Goal: Task Accomplishment & Management: Use online tool/utility

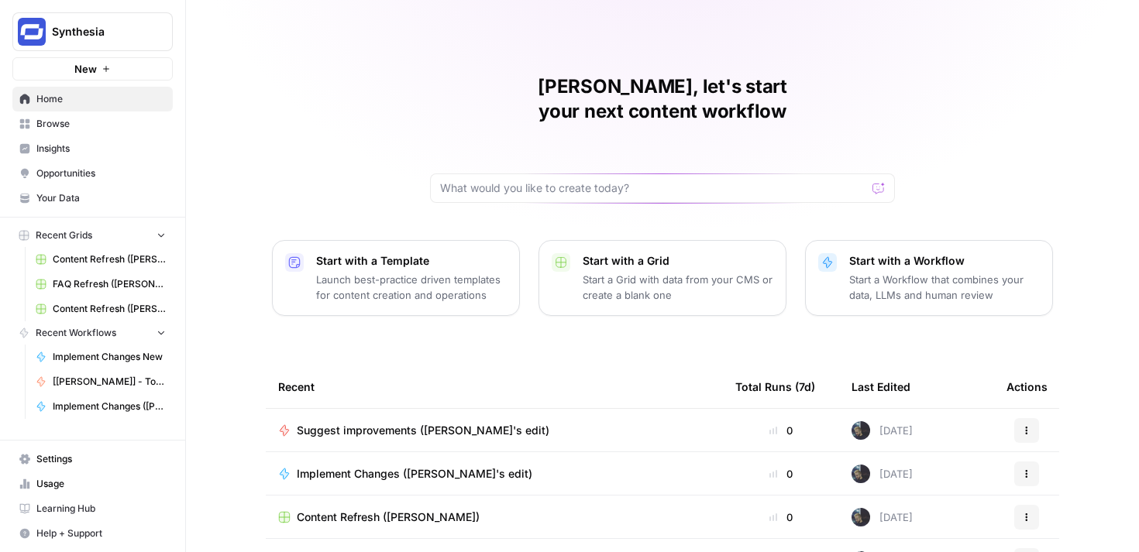
click at [89, 310] on span "Content Refresh ([PERSON_NAME]'s edit)" at bounding box center [109, 309] width 113 height 14
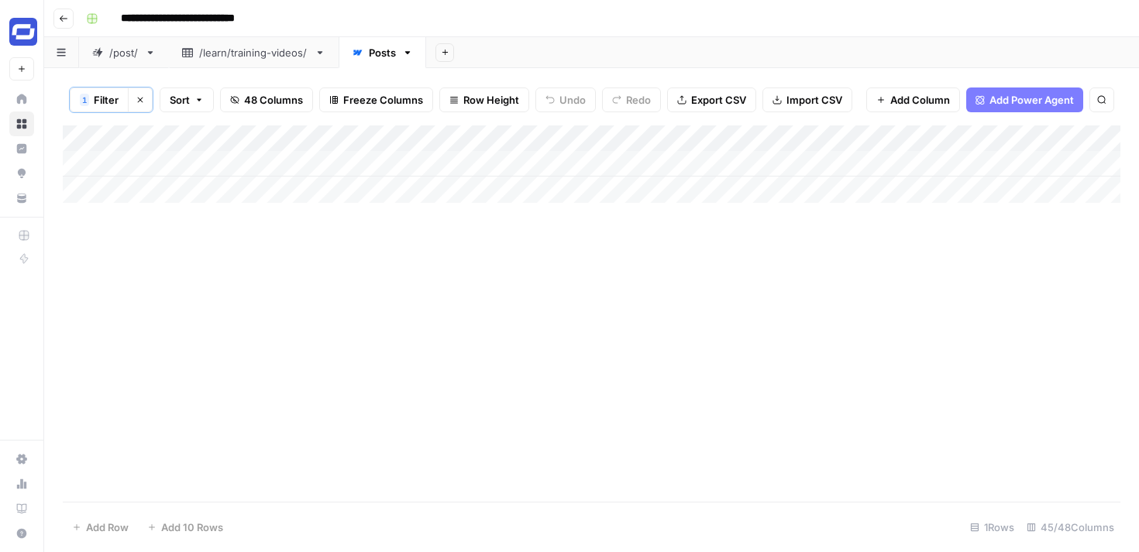
click at [101, 97] on span "Filter" at bounding box center [106, 99] width 25 height 15
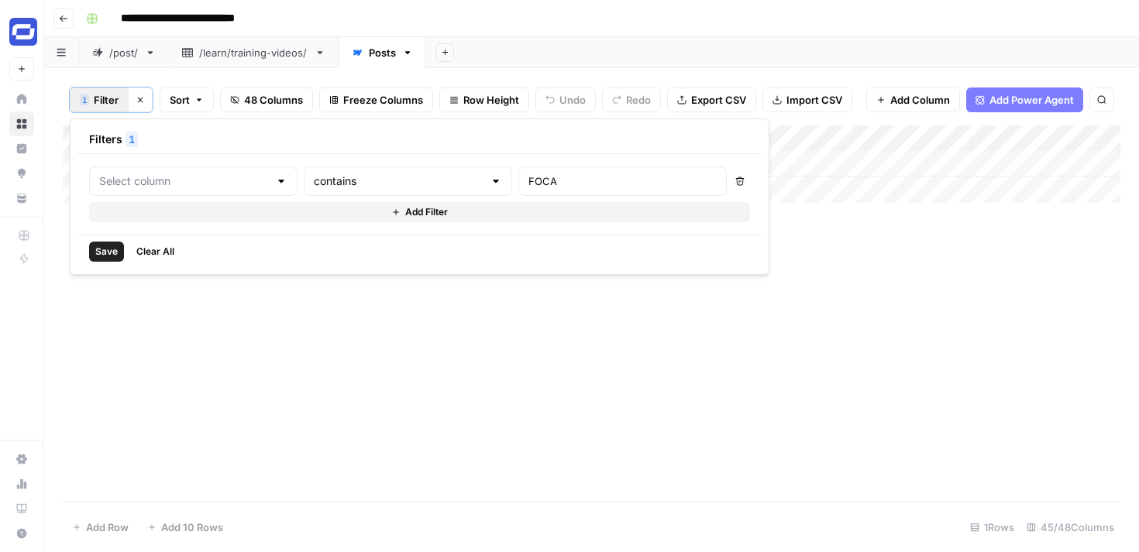
type input "SEO: Title"
click at [400, 363] on div "Add Column" at bounding box center [591, 313] width 1057 height 376
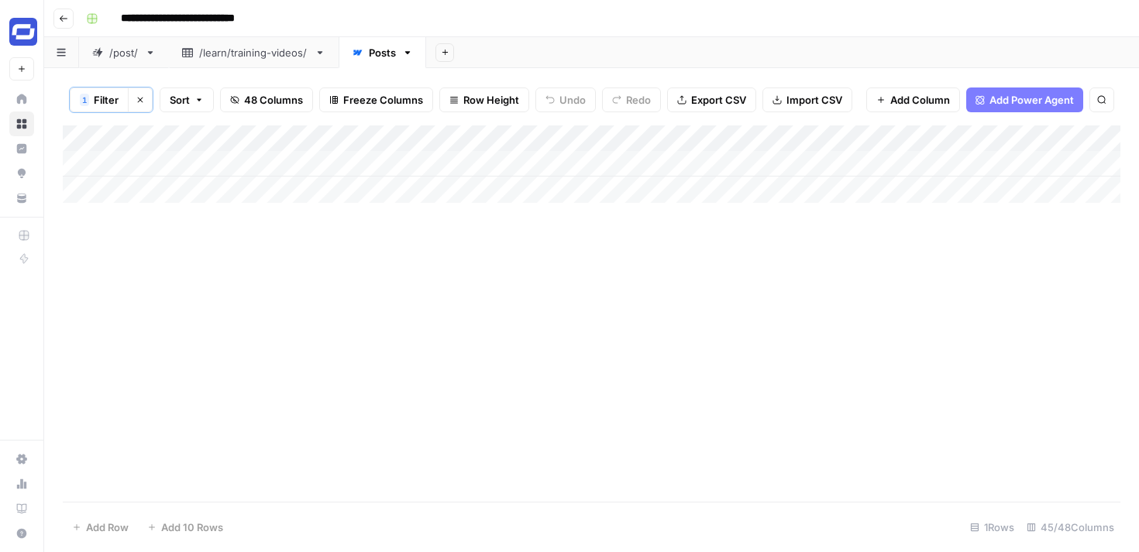
click at [405, 232] on div "Add Column" at bounding box center [591, 313] width 1057 height 376
click at [482, 235] on div "Add Column" at bounding box center [591, 313] width 1057 height 376
click at [95, 99] on span "Filter" at bounding box center [106, 99] width 25 height 15
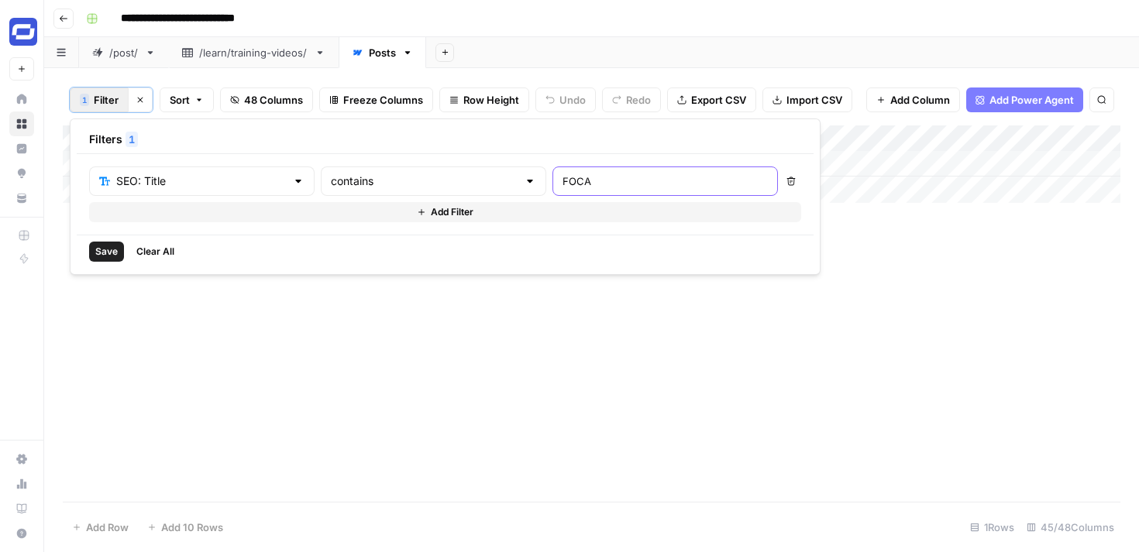
click at [562, 180] on input "FOCA" at bounding box center [664, 181] width 205 height 15
paste input "How to Storyboard a Video"
type input "How to Storyboard a Video"
click at [111, 249] on span "Save" at bounding box center [106, 252] width 22 height 14
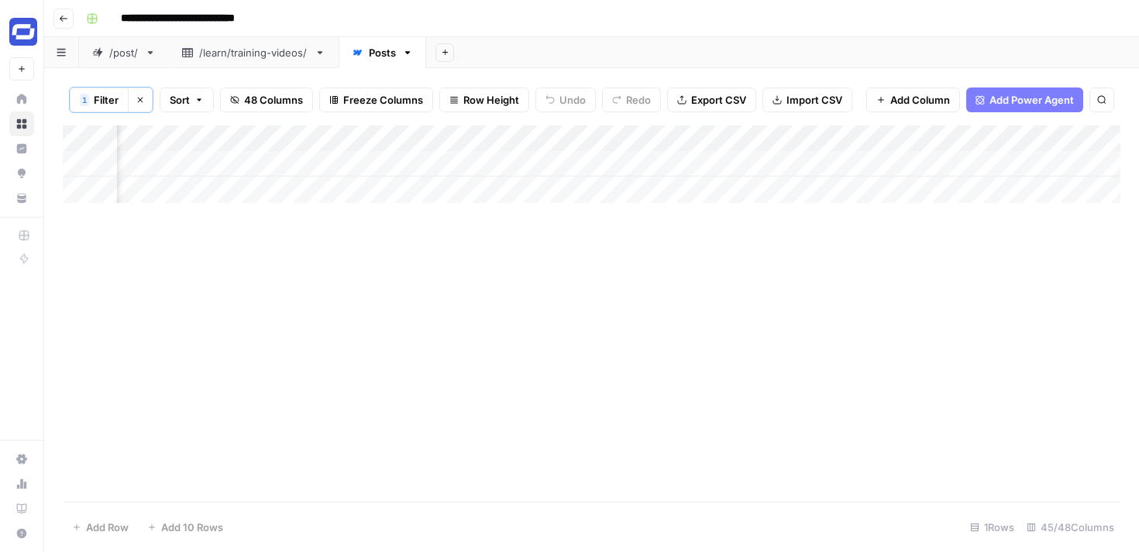
scroll to position [0, 3131]
click at [748, 162] on div "Add Column" at bounding box center [591, 163] width 1057 height 77
click at [847, 162] on div "Add Column" at bounding box center [591, 163] width 1057 height 77
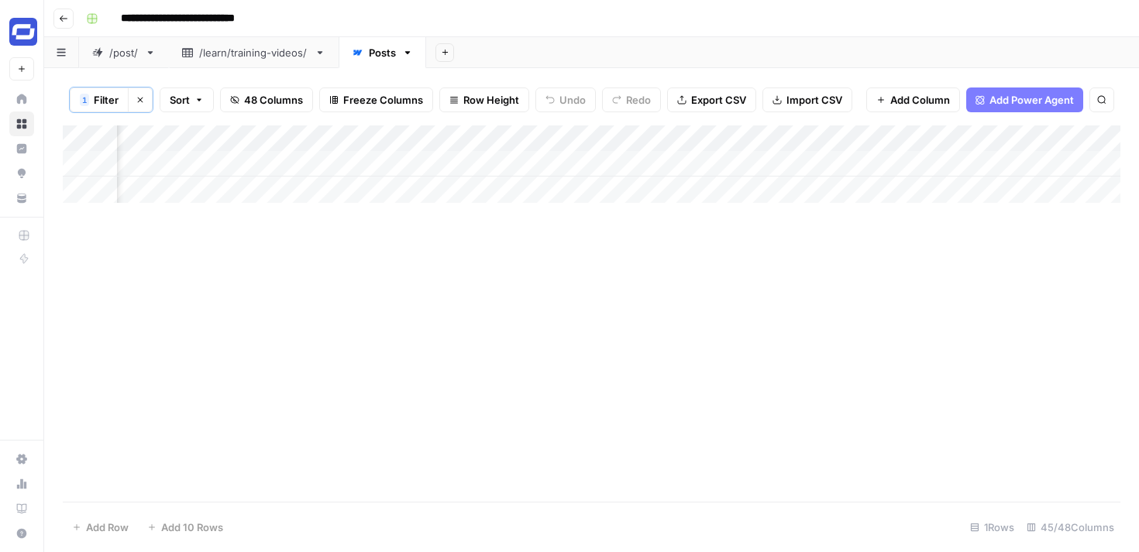
click at [655, 159] on div "Add Column" at bounding box center [591, 163] width 1057 height 77
click at [661, 162] on div "Add Column" at bounding box center [591, 163] width 1057 height 77
type textarea "**********"
click at [960, 270] on div "Add Column" at bounding box center [591, 313] width 1057 height 376
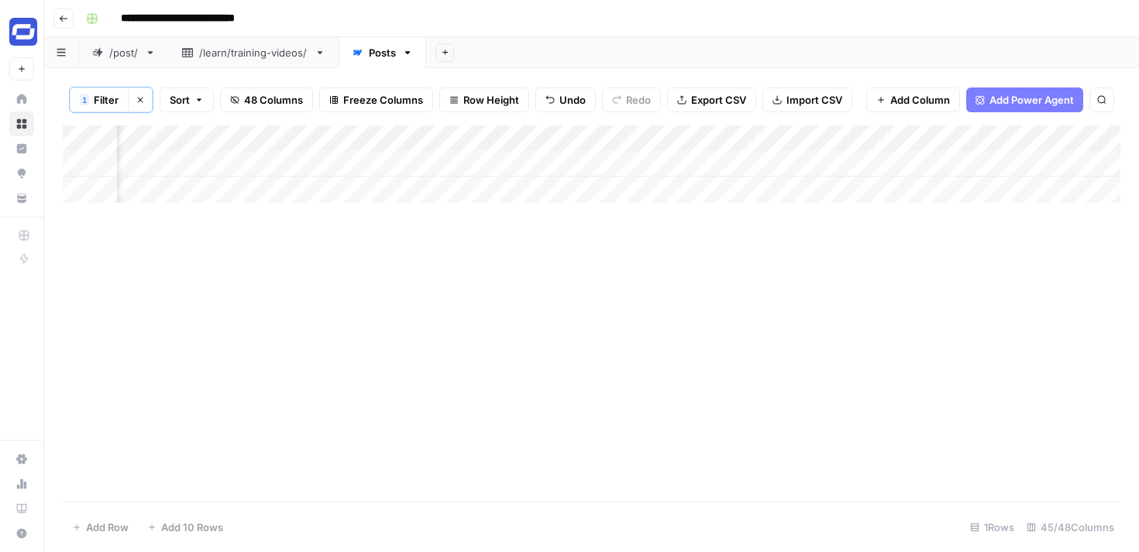
scroll to position [0, 3556]
click at [947, 163] on div "Add Column" at bounding box center [591, 163] width 1057 height 77
click at [957, 163] on div "Add Column" at bounding box center [591, 163] width 1057 height 77
click at [961, 163] on div at bounding box center [962, 164] width 201 height 29
click at [923, 197] on div "Add Column" at bounding box center [591, 163] width 1057 height 77
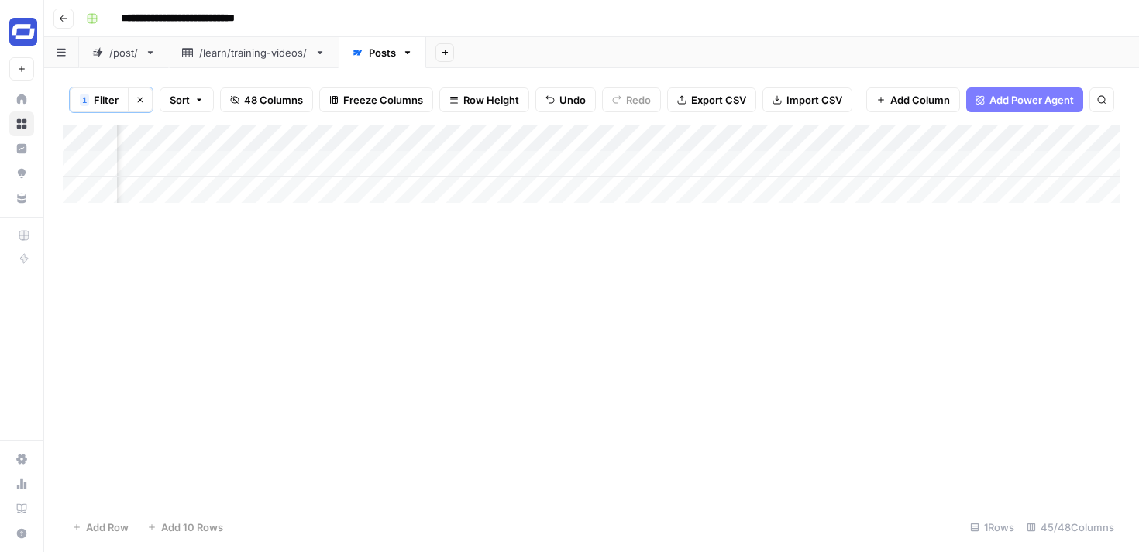
scroll to position [0, 3596]
click at [922, 163] on div "Add Column" at bounding box center [591, 163] width 1057 height 77
click at [598, 159] on div "Add Column" at bounding box center [591, 163] width 1057 height 77
click at [598, 159] on div at bounding box center [613, 164] width 201 height 29
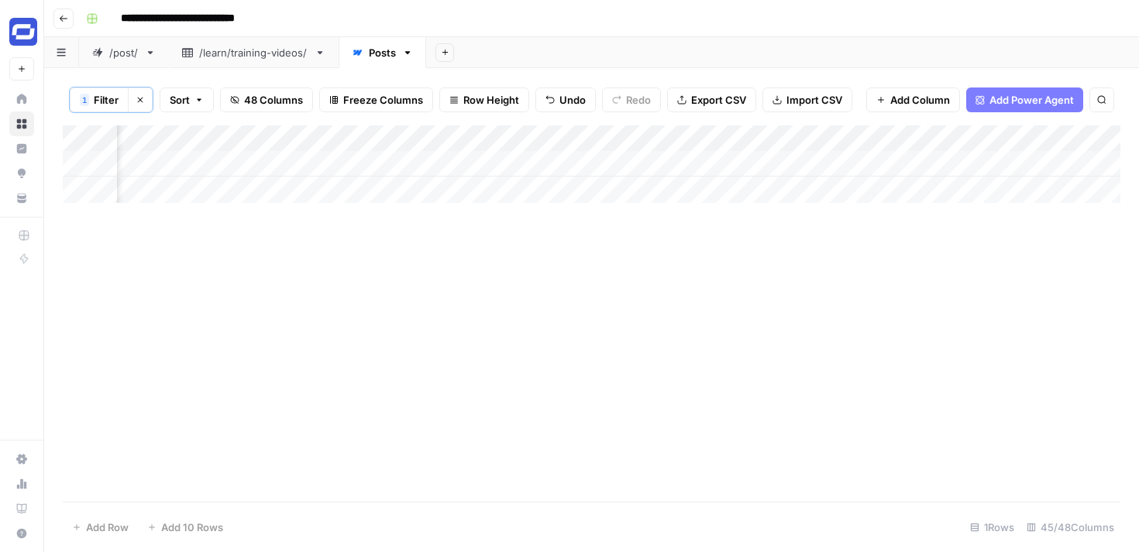
click at [620, 159] on div at bounding box center [613, 164] width 201 height 29
click at [608, 166] on div at bounding box center [613, 164] width 201 height 29
click at [734, 208] on div "Add Column" at bounding box center [591, 313] width 1057 height 376
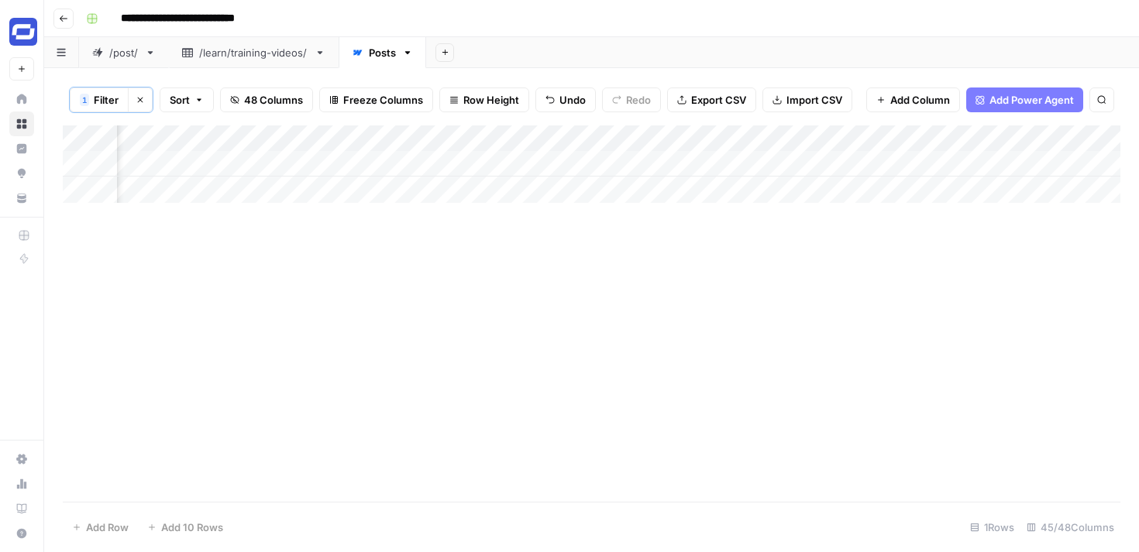
click at [565, 168] on div "Add Column" at bounding box center [591, 163] width 1057 height 77
click at [612, 166] on div "Add Column" at bounding box center [591, 163] width 1057 height 77
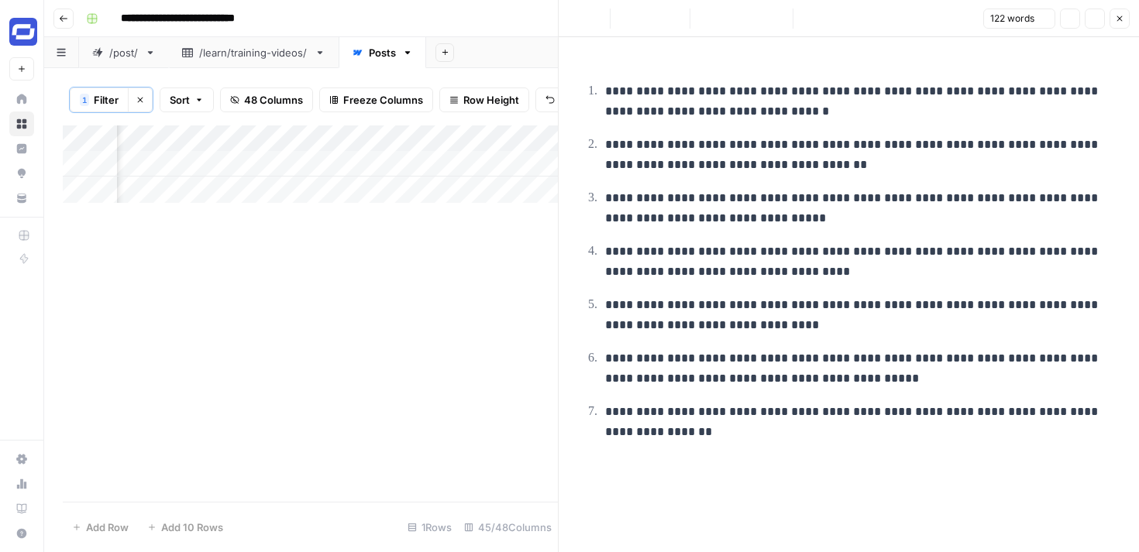
click at [756, 220] on p "**********" at bounding box center [861, 208] width 512 height 40
click at [1124, 15] on button "Close" at bounding box center [1119, 19] width 20 height 20
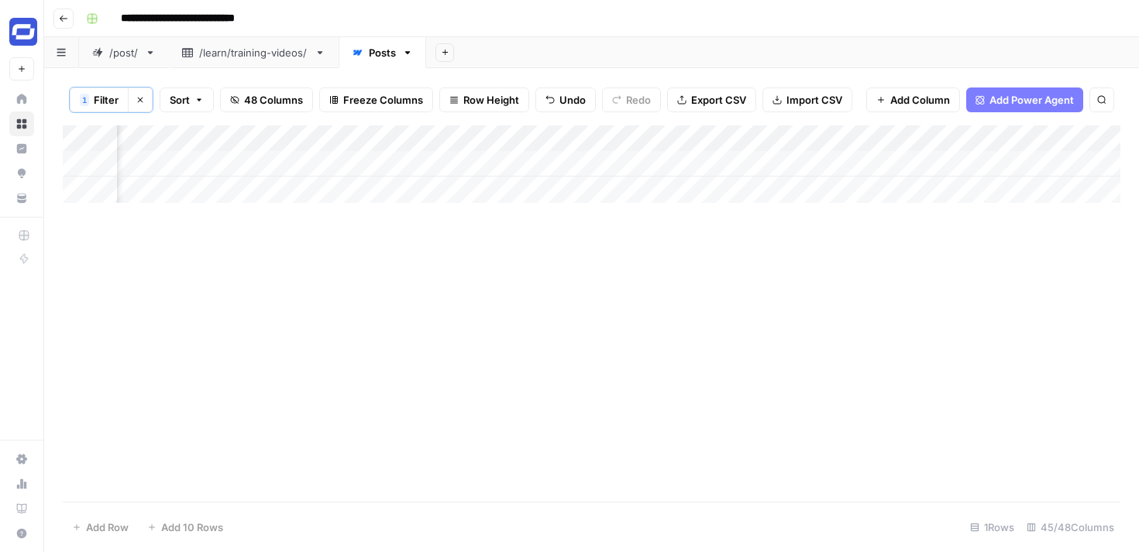
click at [698, 159] on div "Add Column" at bounding box center [591, 163] width 1057 height 77
click at [716, 159] on div "Add Column" at bounding box center [591, 163] width 1057 height 77
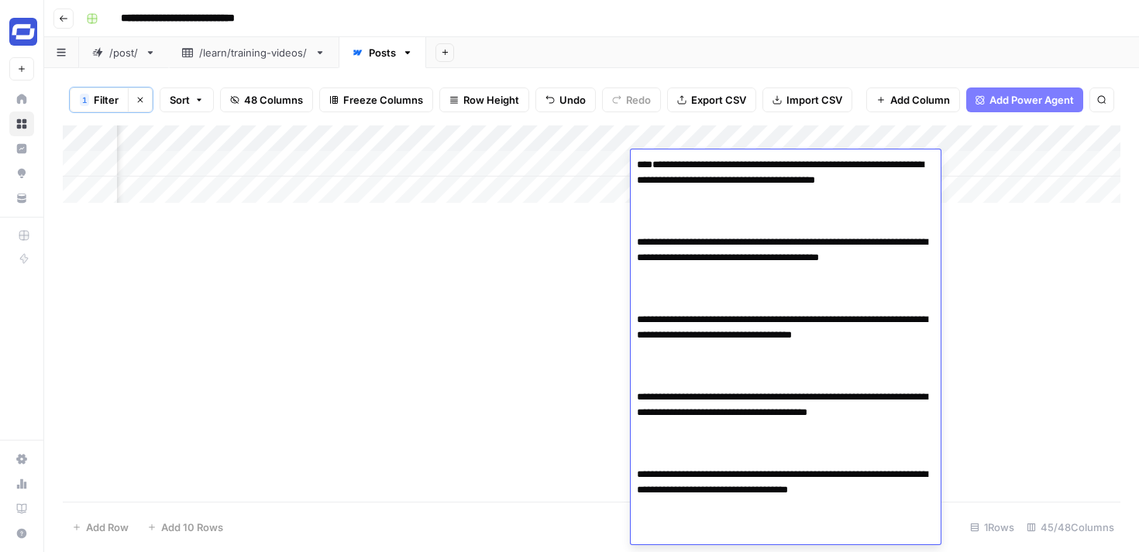
scroll to position [230, 0]
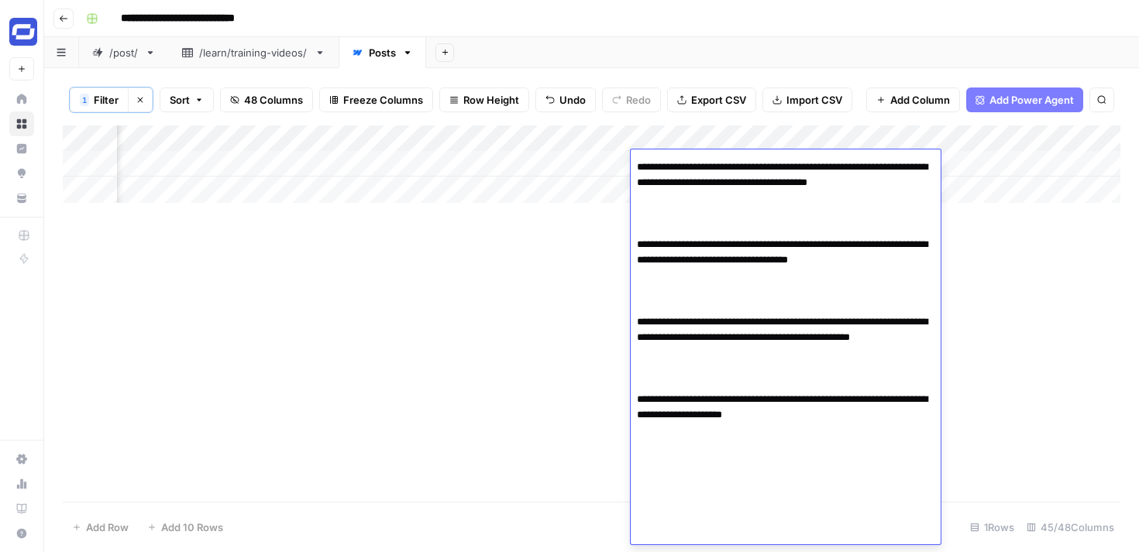
click at [888, 284] on textarea "**********" at bounding box center [786, 237] width 310 height 626
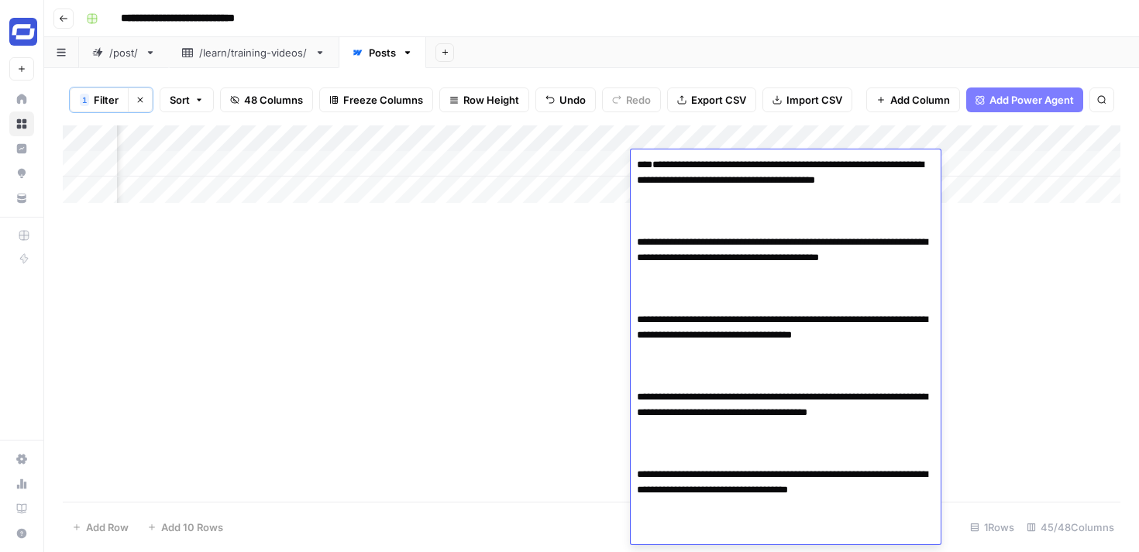
click at [638, 225] on textarea "**********" at bounding box center [786, 467] width 310 height 626
type textarea "**********"
click at [1022, 318] on div "Add Column" at bounding box center [591, 313] width 1057 height 376
